Goal: Information Seeking & Learning: Learn about a topic

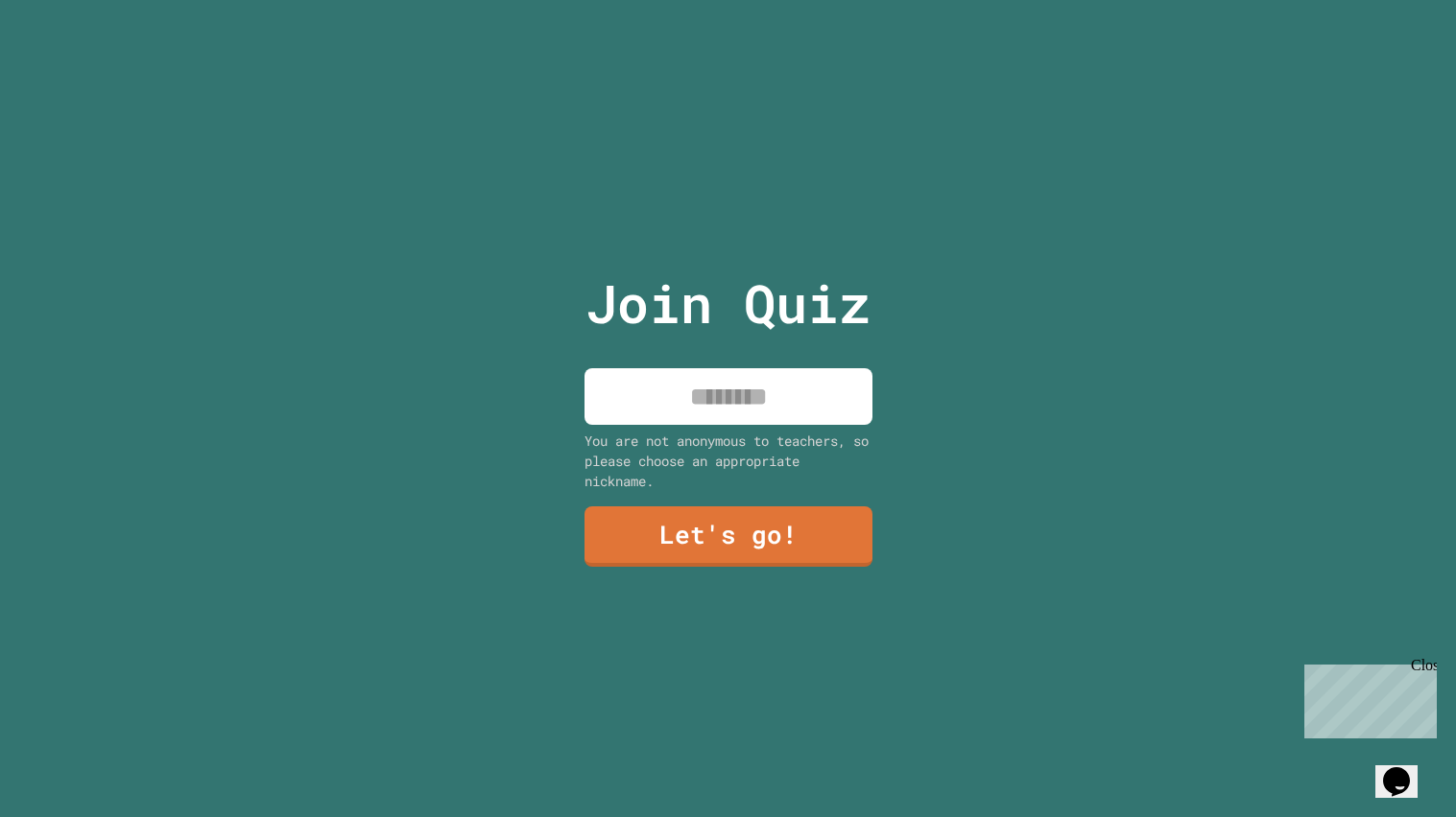
click at [674, 369] on input at bounding box center [728, 397] width 288 height 57
type input "******"
click at [678, 550] on link "Let's go!" at bounding box center [728, 534] width 292 height 63
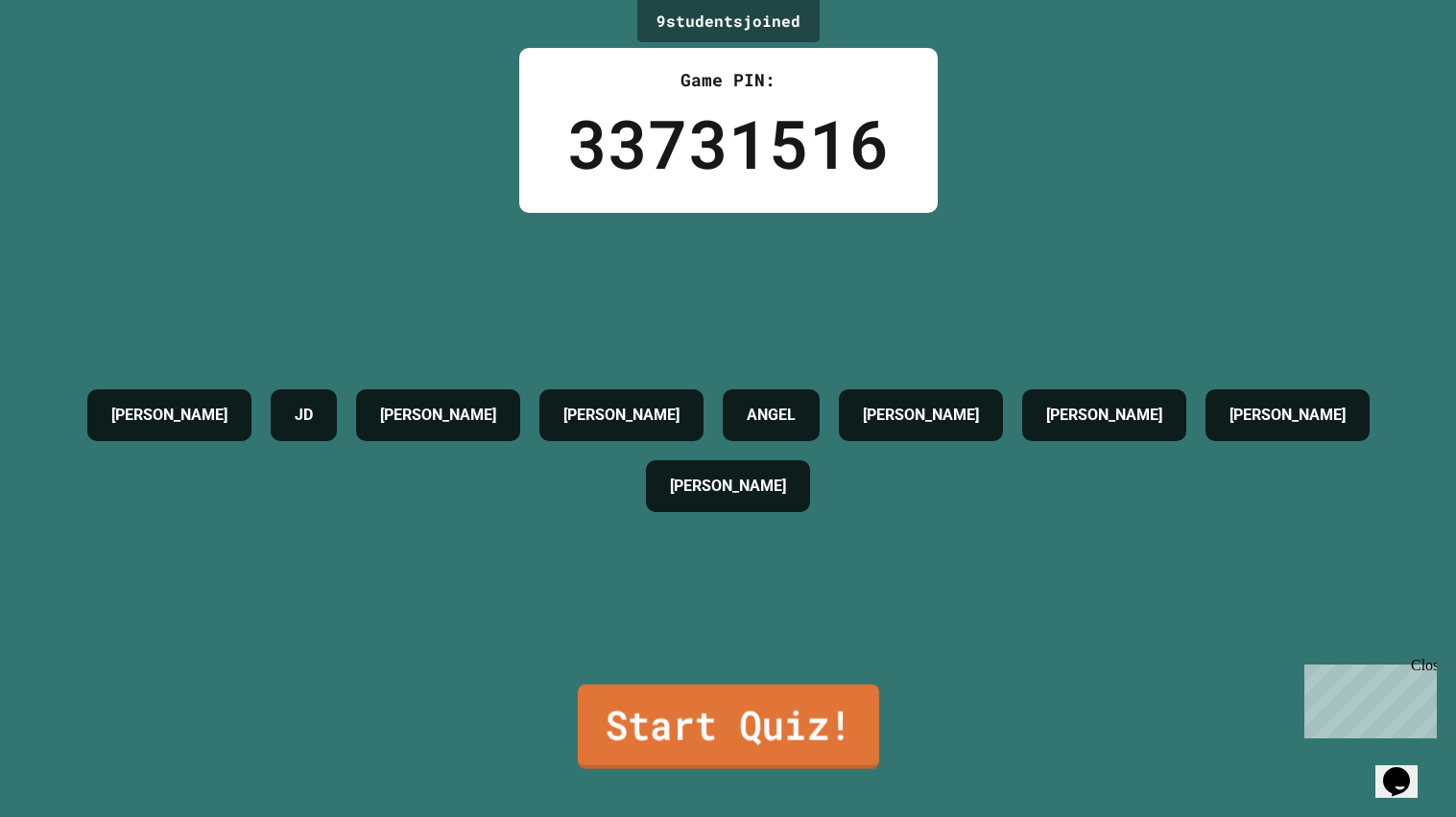
click at [680, 741] on link "Start Quiz!" at bounding box center [728, 727] width 302 height 85
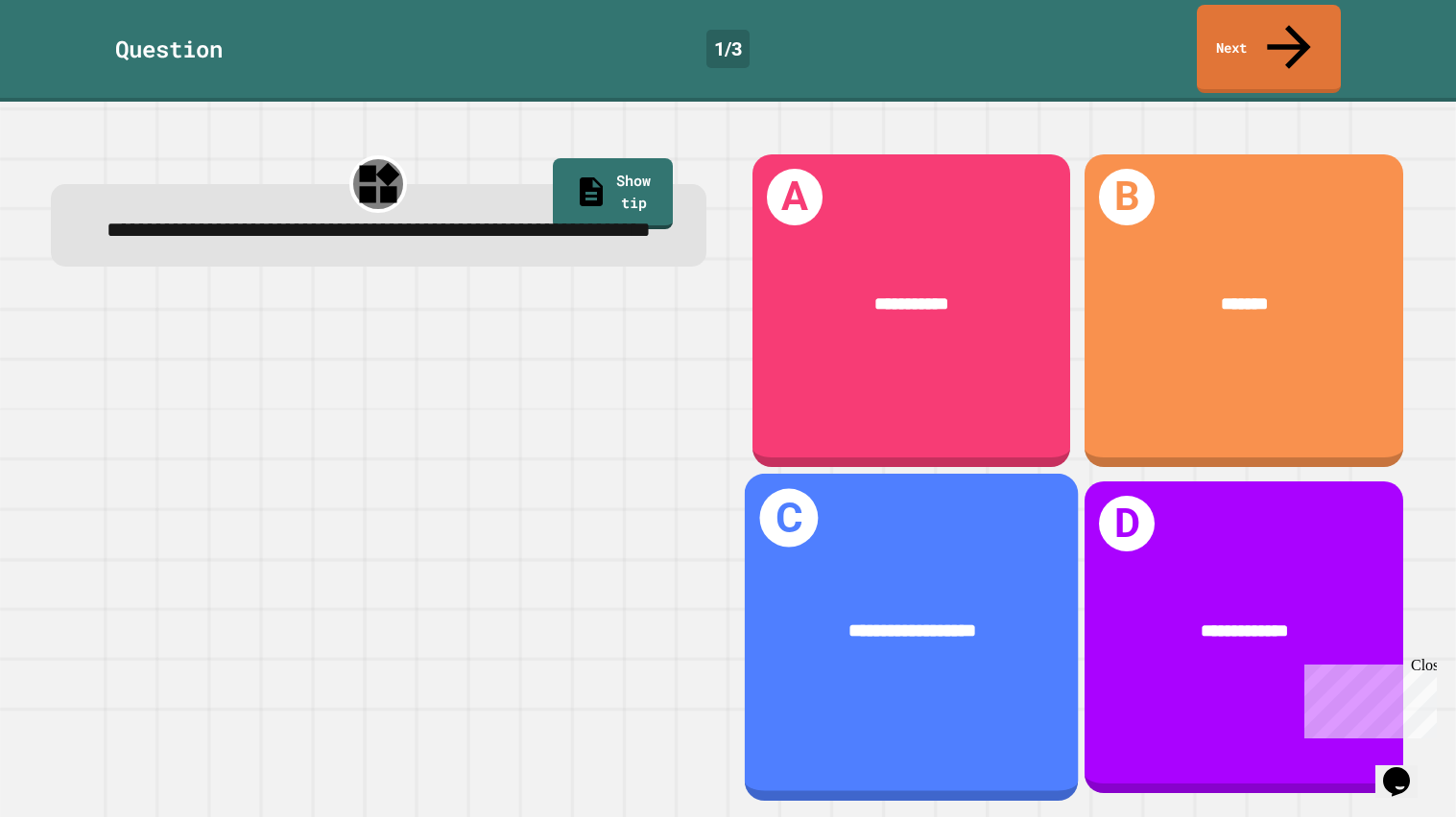
click at [774, 551] on div "**********" at bounding box center [910, 637] width 334 height 328
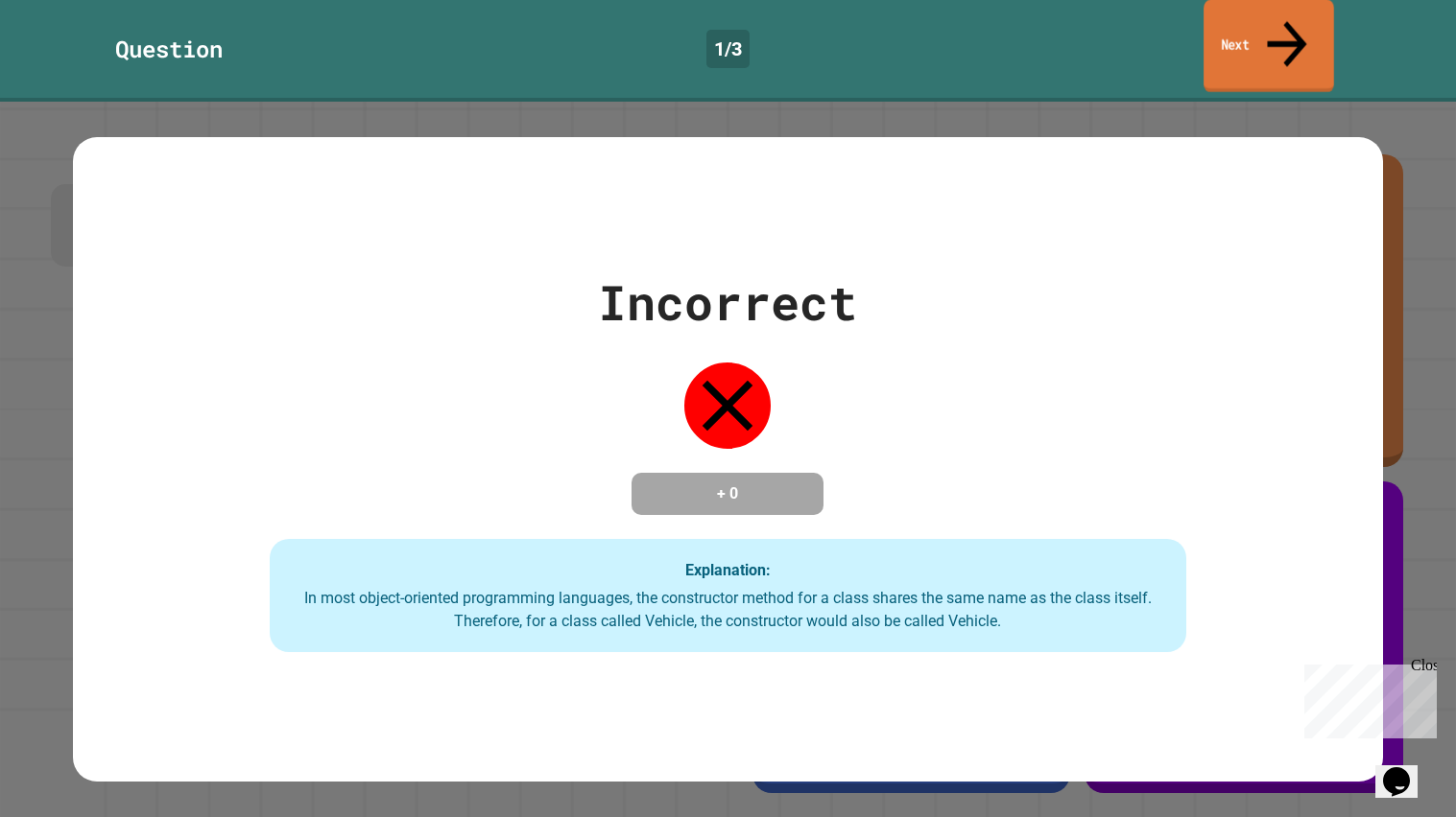
click at [1277, 16] on link "Next" at bounding box center [1268, 46] width 131 height 93
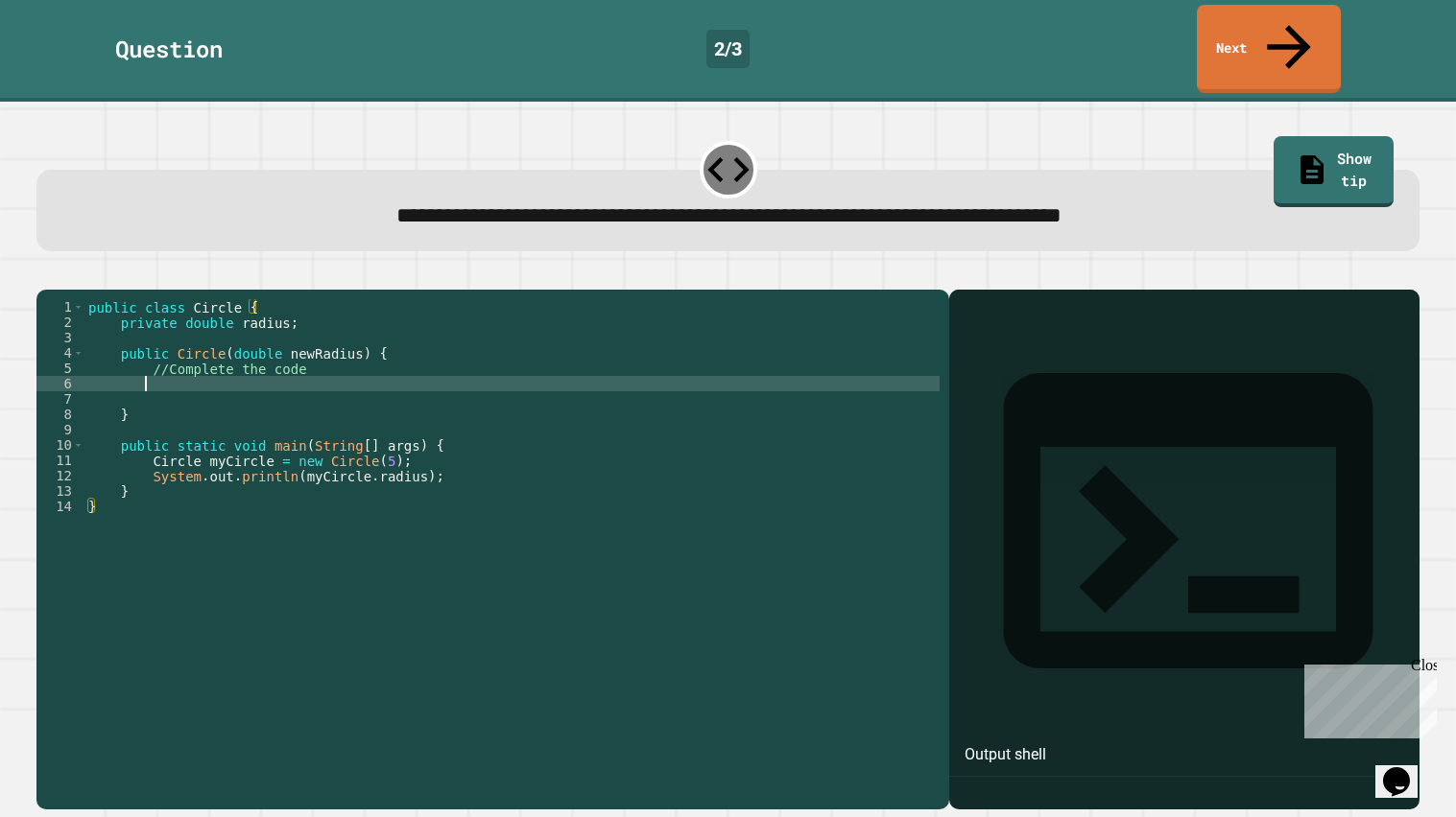
click at [143, 361] on div "public class Circle { private double radius ; public Circle ( double newRadius …" at bounding box center [513, 568] width 855 height 537
drag, startPoint x: 394, startPoint y: 173, endPoint x: 533, endPoint y: 191, distance: 140.2
click at [533, 191] on div "**********" at bounding box center [728, 211] width 1383 height 82
copy span "**********"
click at [152, 368] on div "public class Circle { private double radius ; public Circle ( double newRadius …" at bounding box center [513, 568] width 855 height 537
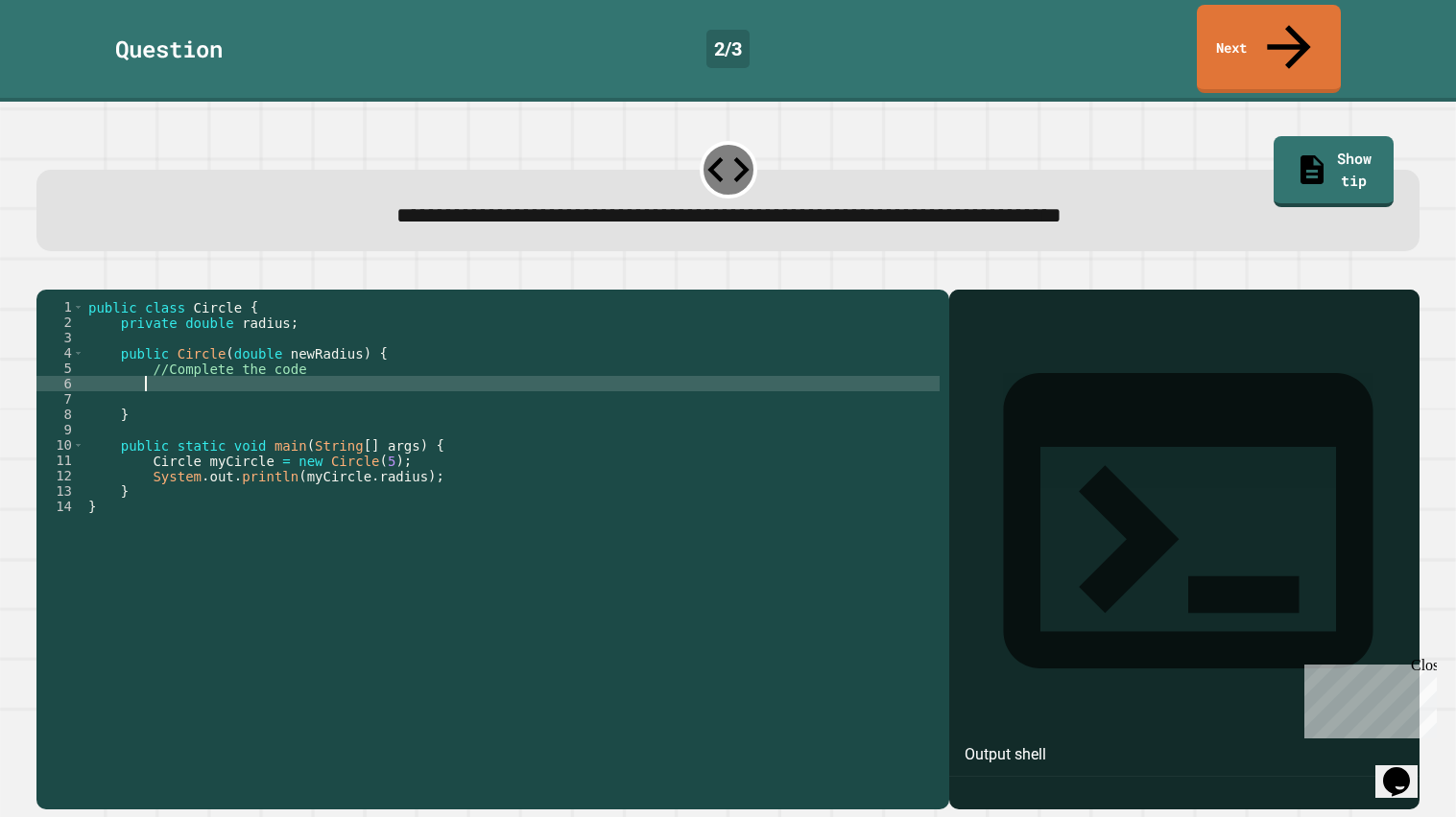
type textarea "*"
paste textarea "**********"
click at [1300, 133] on link "Show tip" at bounding box center [1333, 170] width 114 height 74
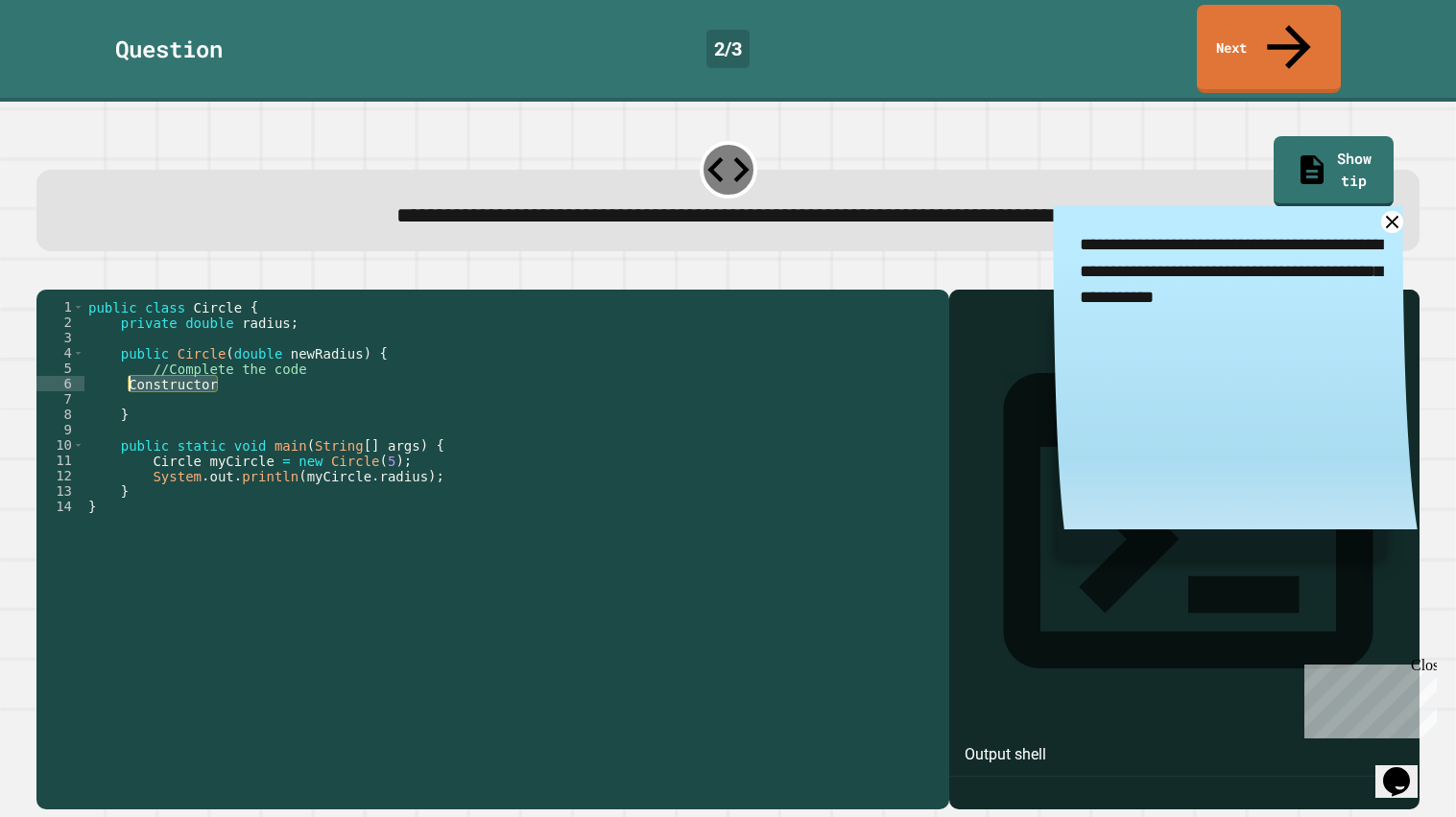
drag, startPoint x: 225, startPoint y: 364, endPoint x: 127, endPoint y: 372, distance: 98.3
click at [127, 372] on div "public class Circle { private double radius ; public Circle ( double newRadius …" at bounding box center [513, 568] width 855 height 537
type textarea "**********"
paste textarea "Cursor at row 7"
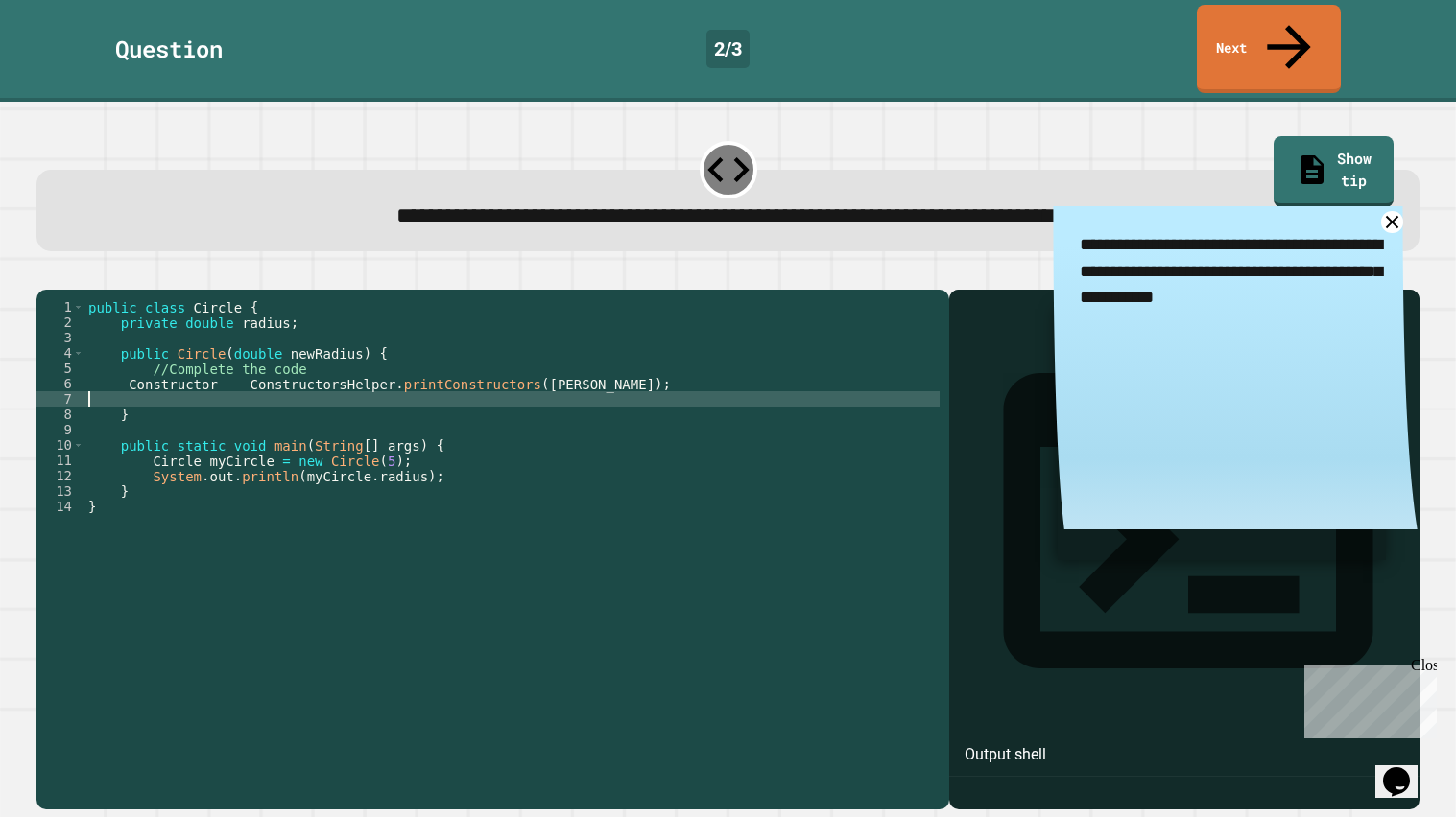
scroll to position [0, 0]
click at [258, 359] on div "public class Circle { private double radius ; public Circle ( double newRadius …" at bounding box center [513, 568] width 855 height 537
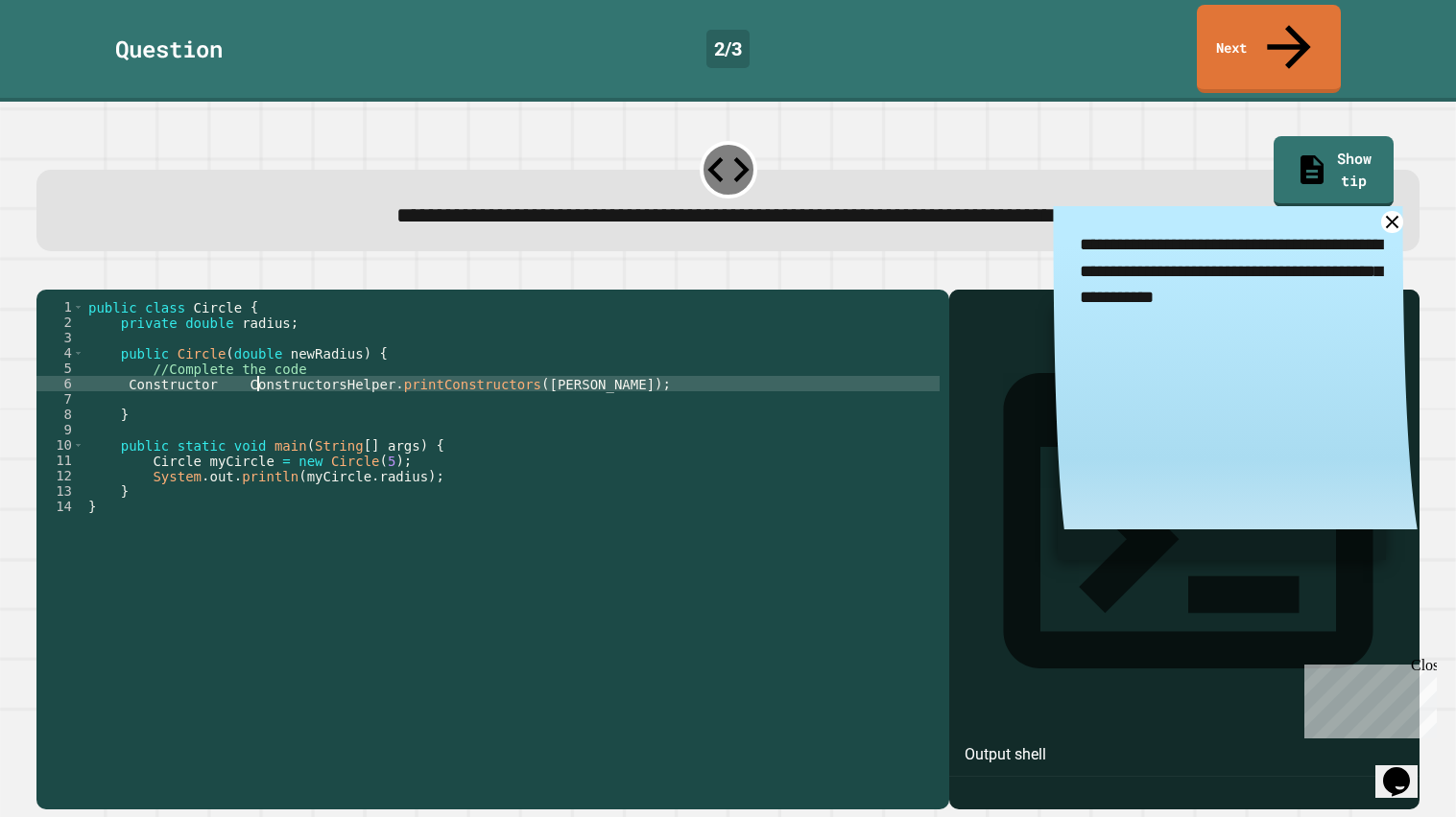
click at [250, 363] on div "public class Circle { private double radius ; public Circle ( double newRadius …" at bounding box center [513, 568] width 855 height 537
click at [230, 330] on div "public class Circle { private double radius ; public Circle ( double newRadius …" at bounding box center [513, 568] width 855 height 537
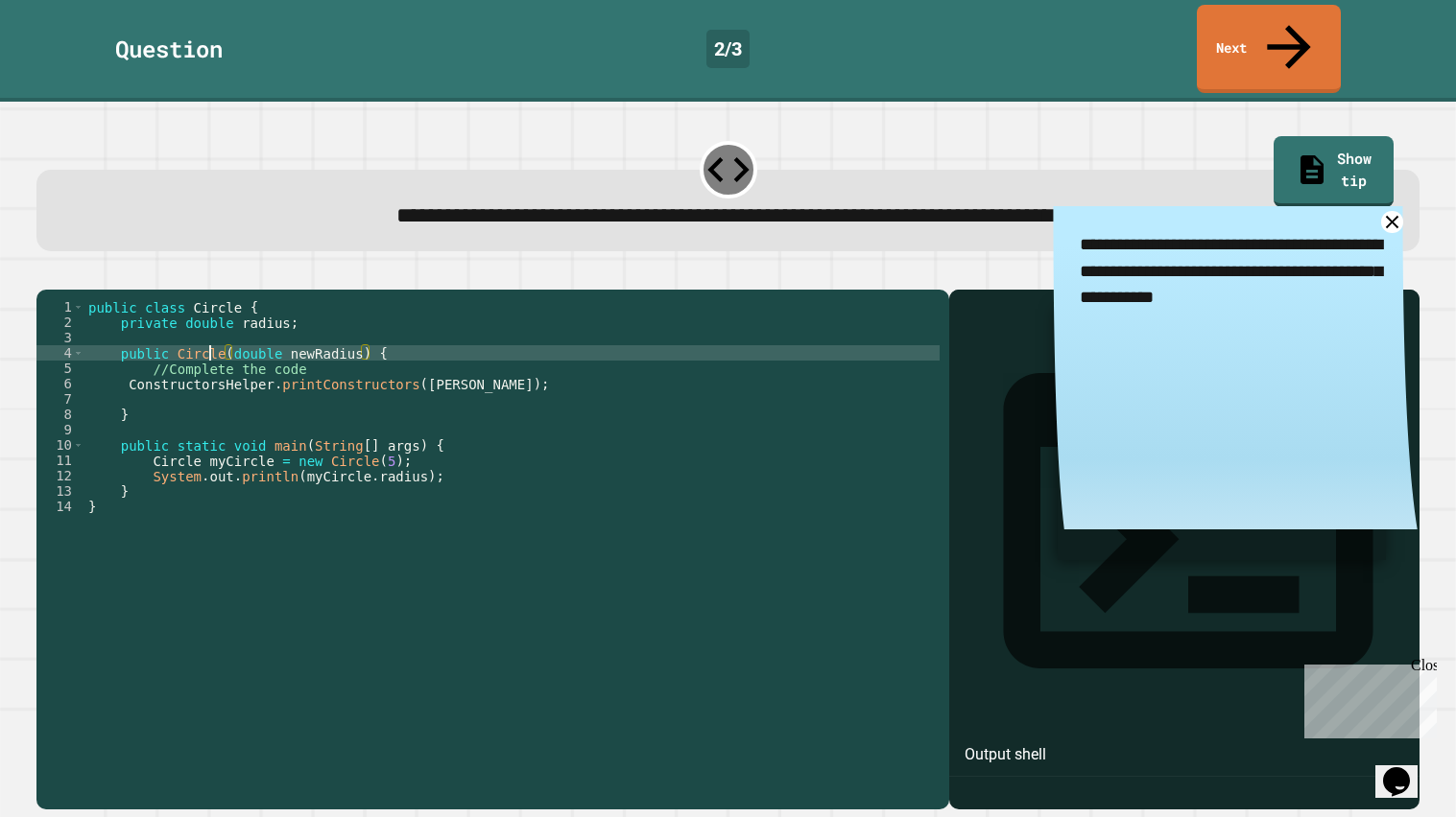
click at [210, 332] on div "public class Circle { private double radius ; public Circle ( double newRadius …" at bounding box center [513, 568] width 855 height 537
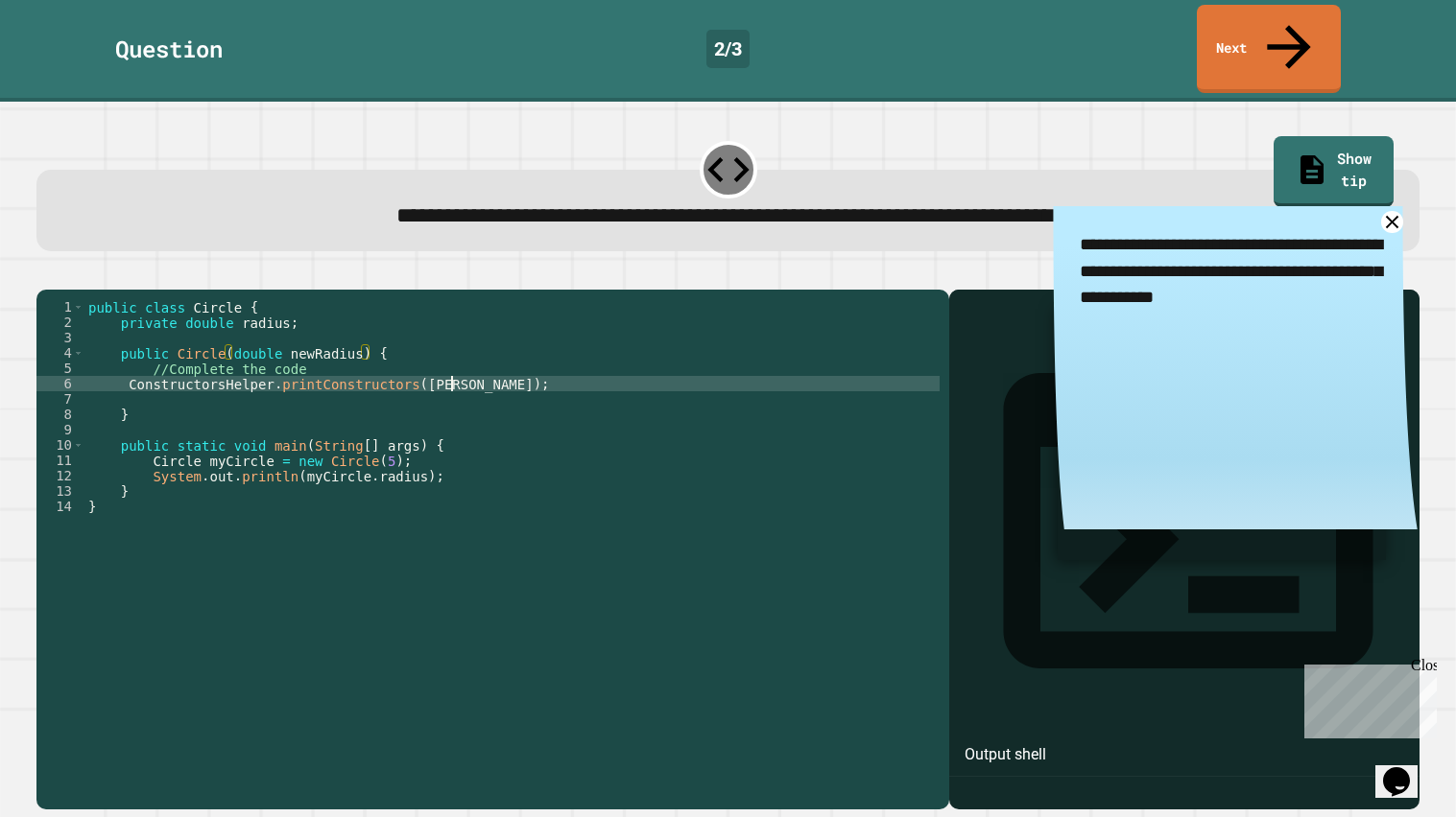
click at [453, 369] on div "public class Circle { private double radius ; public Circle ( double newRadius …" at bounding box center [513, 568] width 855 height 537
click at [453, 368] on div "public class Circle { private double radius ; public Circle ( double newRadius …" at bounding box center [513, 568] width 855 height 537
click at [453, 368] on div "public class Circle { private double radius ; public Circle ( double newRadius …" at bounding box center [513, 552] width 855 height 506
click at [453, 368] on div "public class Circle { private double radius ; public Circle ( double newRadius …" at bounding box center [513, 568] width 855 height 537
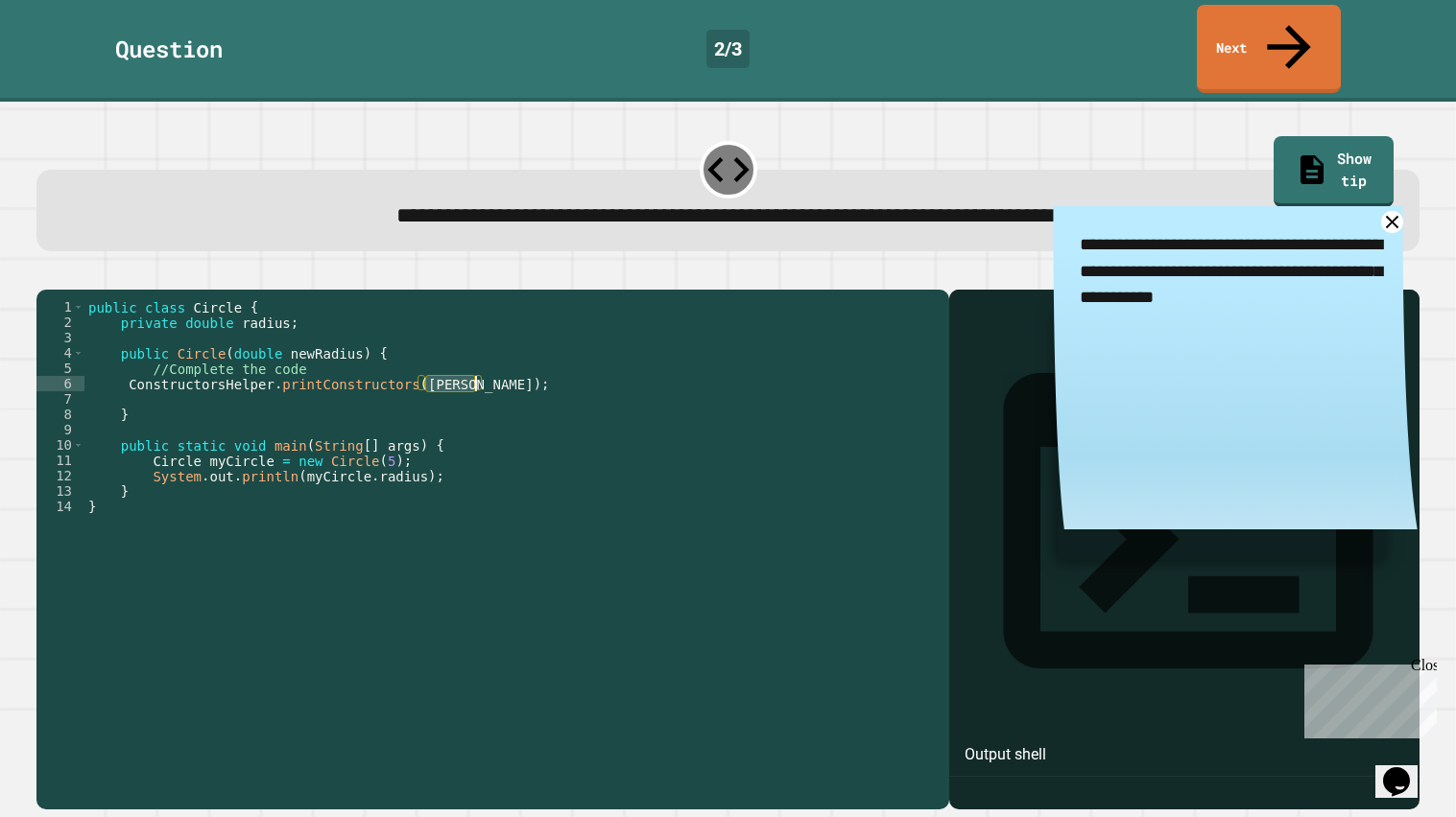
paste textarea "Cursor at row 6"
type textarea "**********"
click at [1274, 37] on link "Next" at bounding box center [1268, 48] width 145 height 89
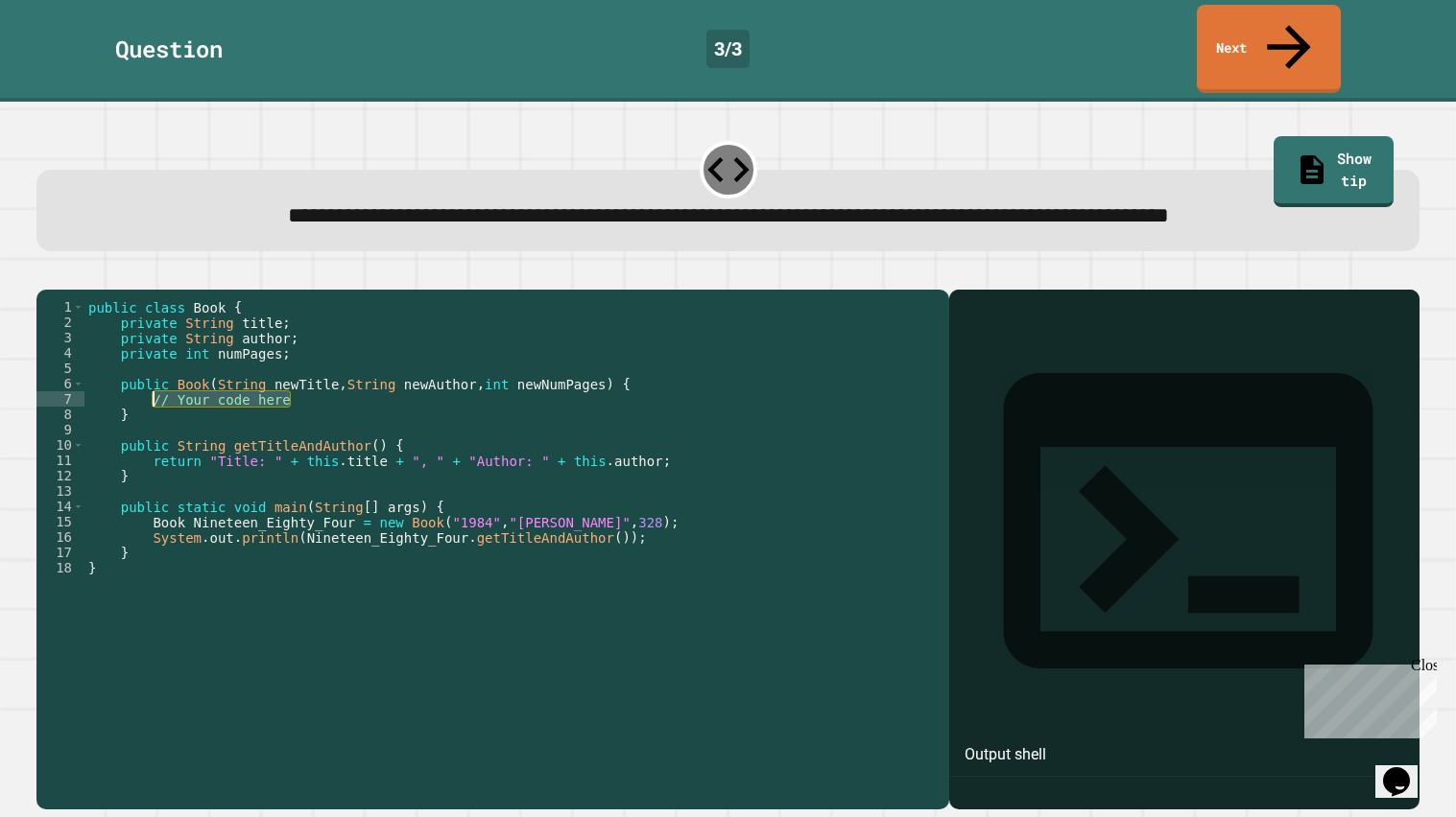
drag, startPoint x: 304, startPoint y: 415, endPoint x: 149, endPoint y: 419, distance: 155.1
click at [149, 419] on div "public class Book { private String title ; private String author ; private int …" at bounding box center [513, 552] width 855 height 506
paste textarea "Cursor at row 7"
type textarea "******"
click at [222, 408] on div "public class Book { private String title ; private String author ; private int …" at bounding box center [513, 552] width 855 height 506
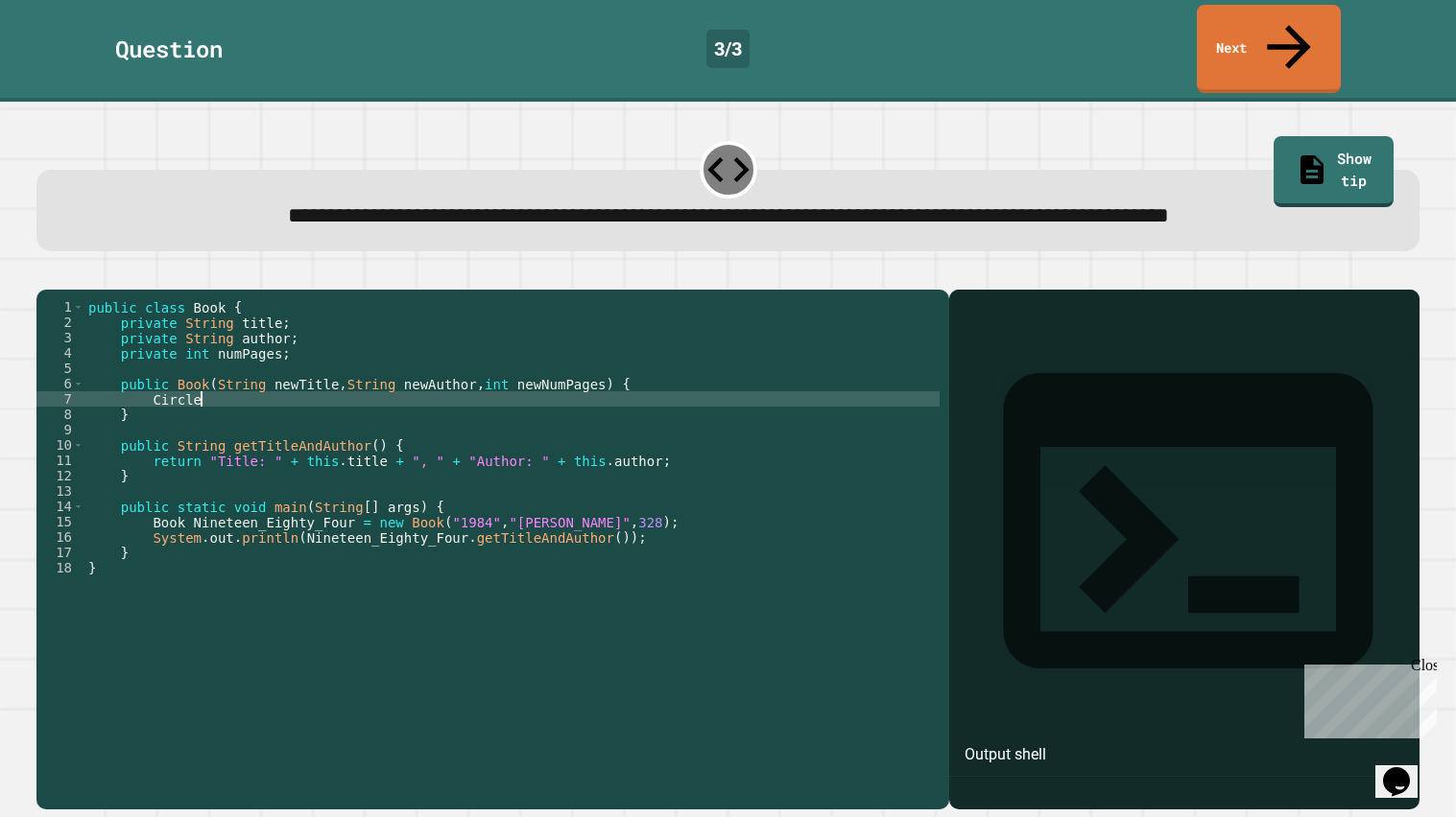
click at [222, 408] on div "public class Book { private String title ; private String author ; private int …" at bounding box center [513, 552] width 855 height 506
paste textarea "Cursor at row 8"
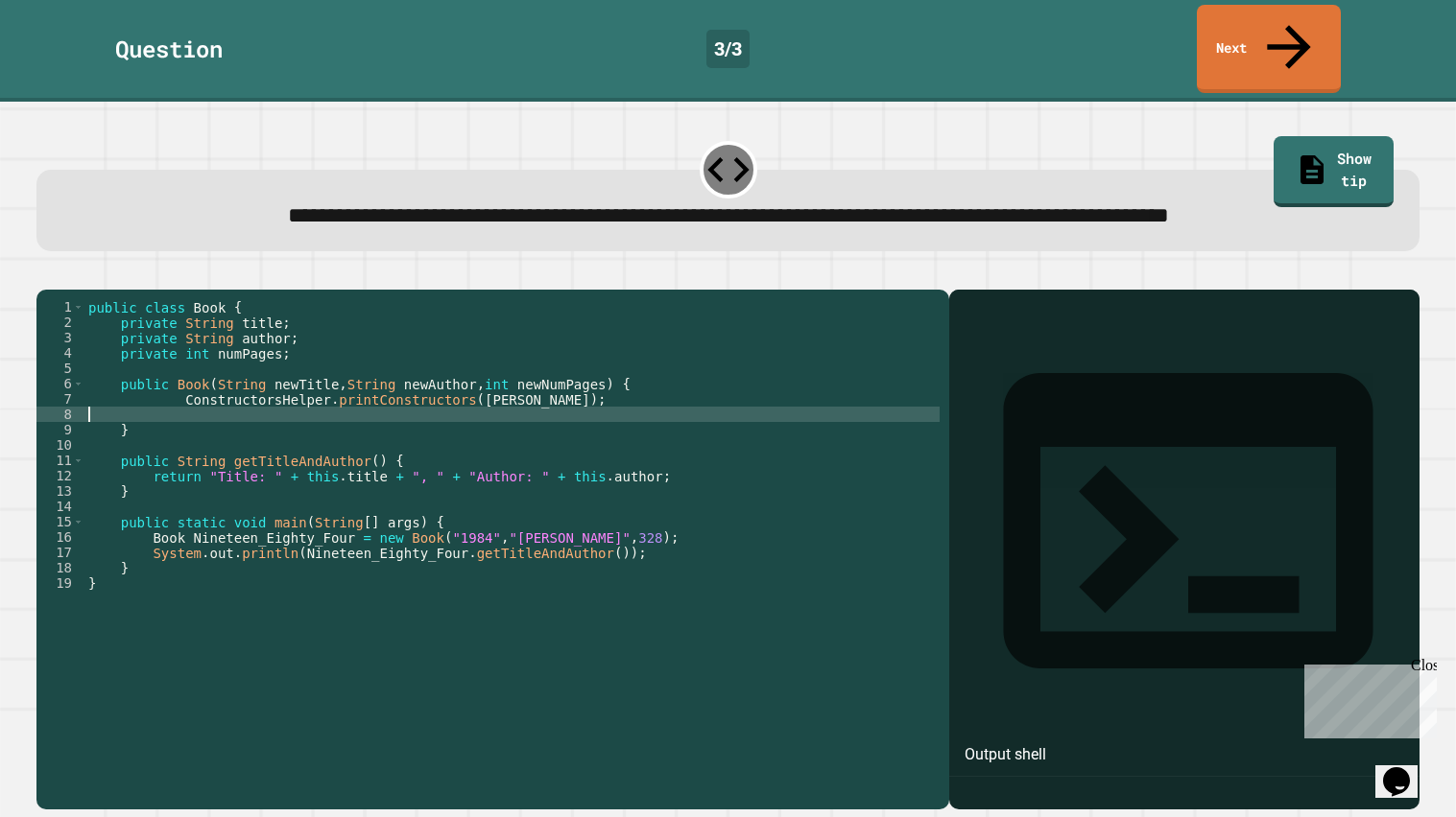
click at [174, 407] on div "public class Book { private String title ; private String author ; private int …" at bounding box center [513, 552] width 855 height 506
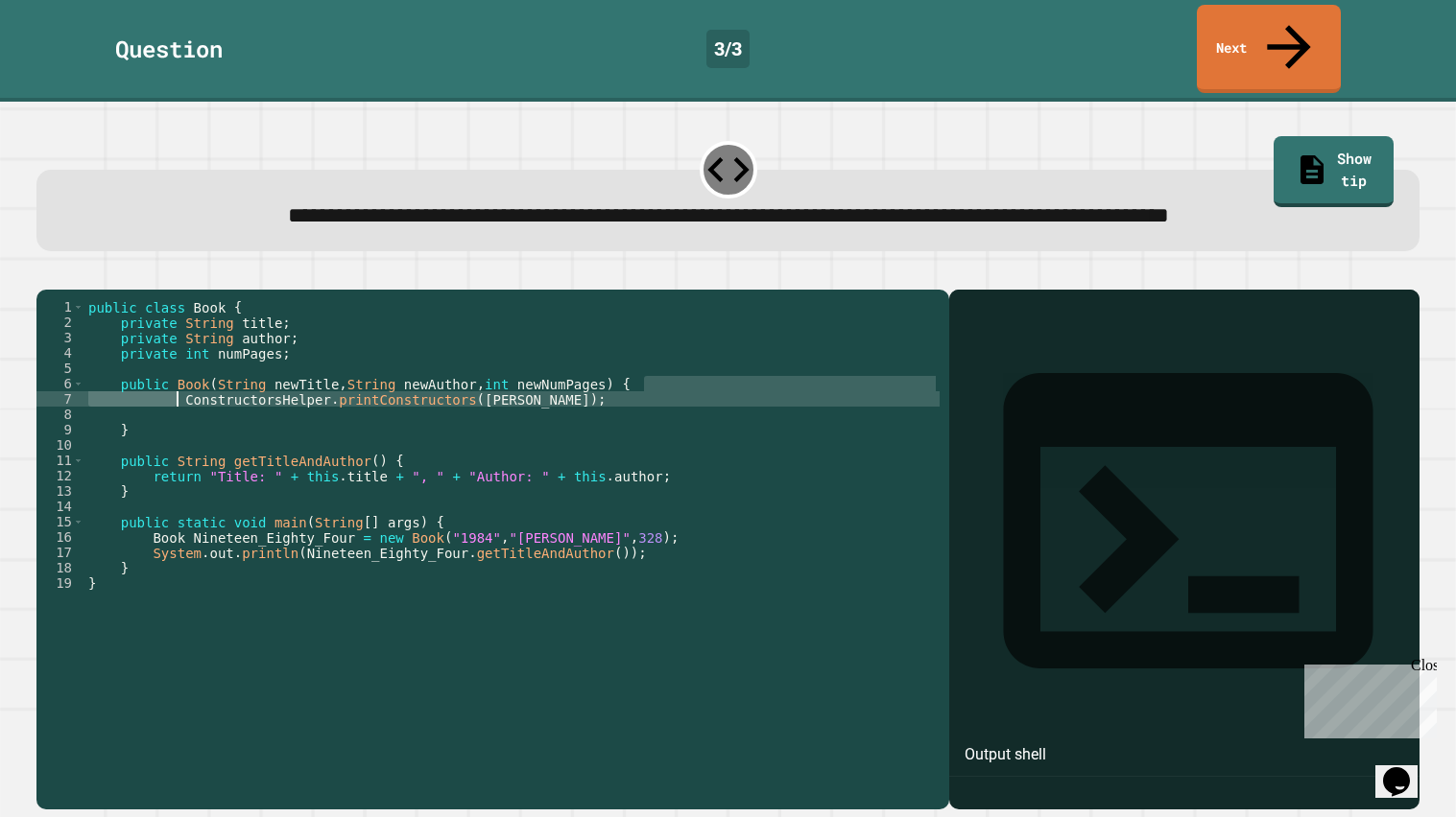
click at [213, 422] on div "public class Book { private String title ; private String author ; private int …" at bounding box center [513, 552] width 855 height 506
click at [182, 419] on div "public class Book { private String title ; private String author ; private int …" at bounding box center [513, 552] width 855 height 506
click at [201, 395] on div "public class Book { private String title ; private String author ; private int …" at bounding box center [513, 552] width 855 height 506
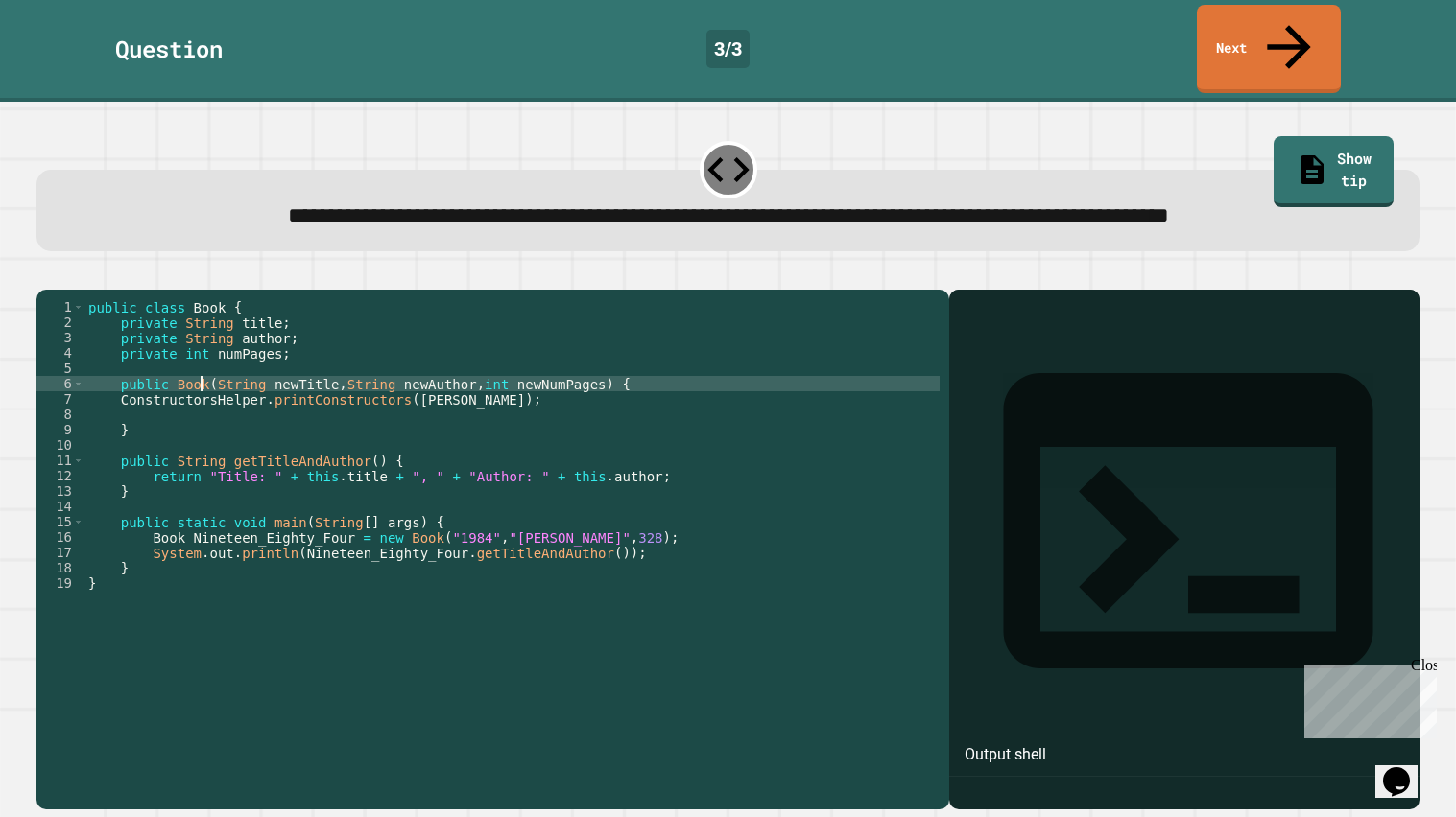
click at [202, 397] on div "public class Book { private String title ; private String author ; private int …" at bounding box center [513, 552] width 855 height 506
click at [428, 411] on div "public class Book { private String title ; private String author ; private int …" at bounding box center [513, 552] width 855 height 506
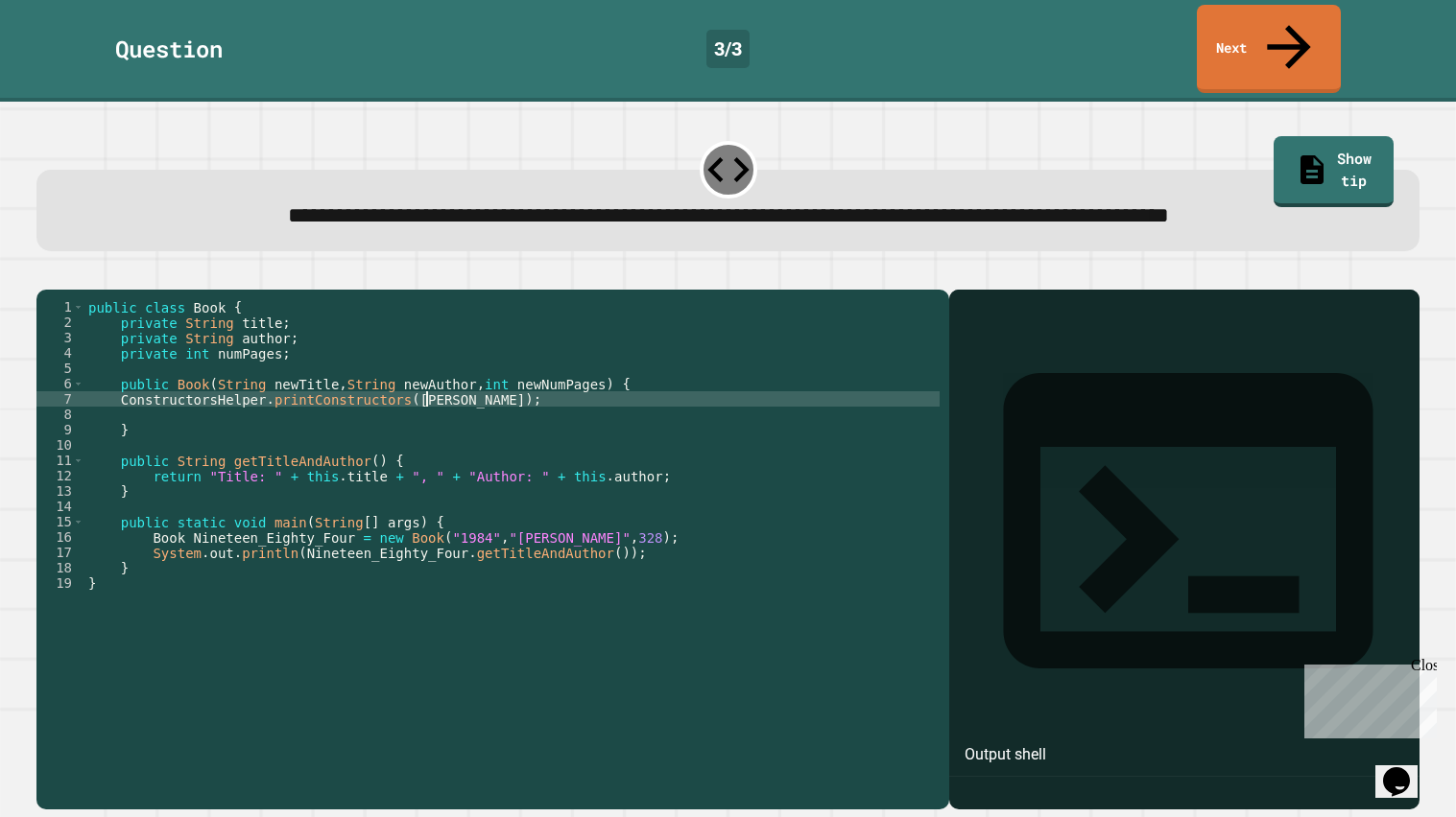
click at [428, 411] on div "public class Book { private String title ; private String author ; private int …" at bounding box center [513, 552] width 855 height 506
paste textarea "Cursor at row 7"
type textarea "**********"
click at [1226, 36] on link "Next" at bounding box center [1268, 47] width 145 height 93
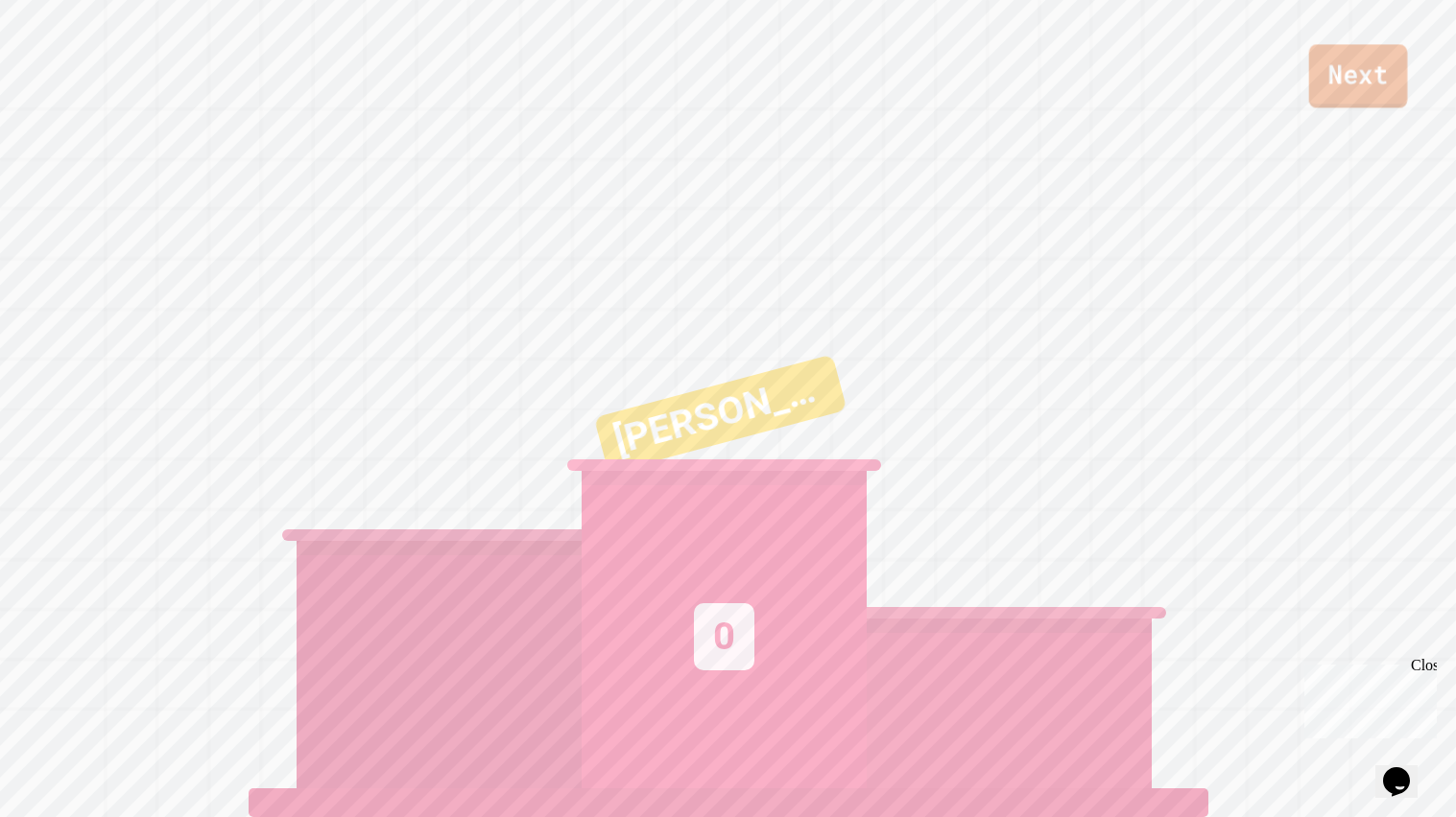
click at [1338, 93] on link "Next" at bounding box center [1358, 75] width 99 height 63
